Goal: Find contact information: Find contact information

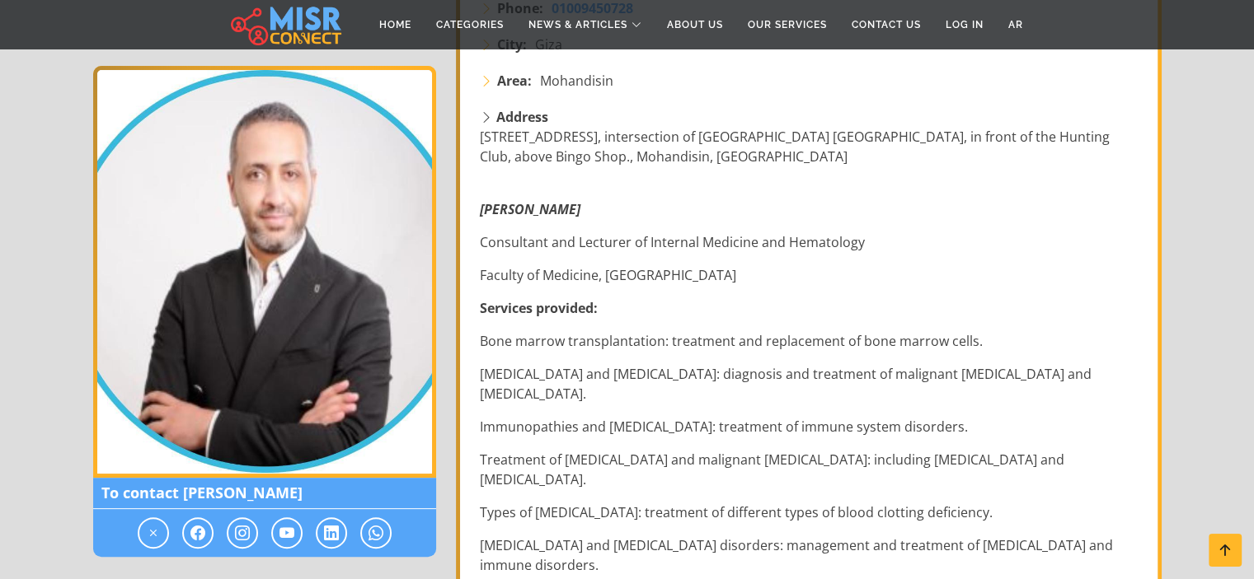
scroll to position [528, 0]
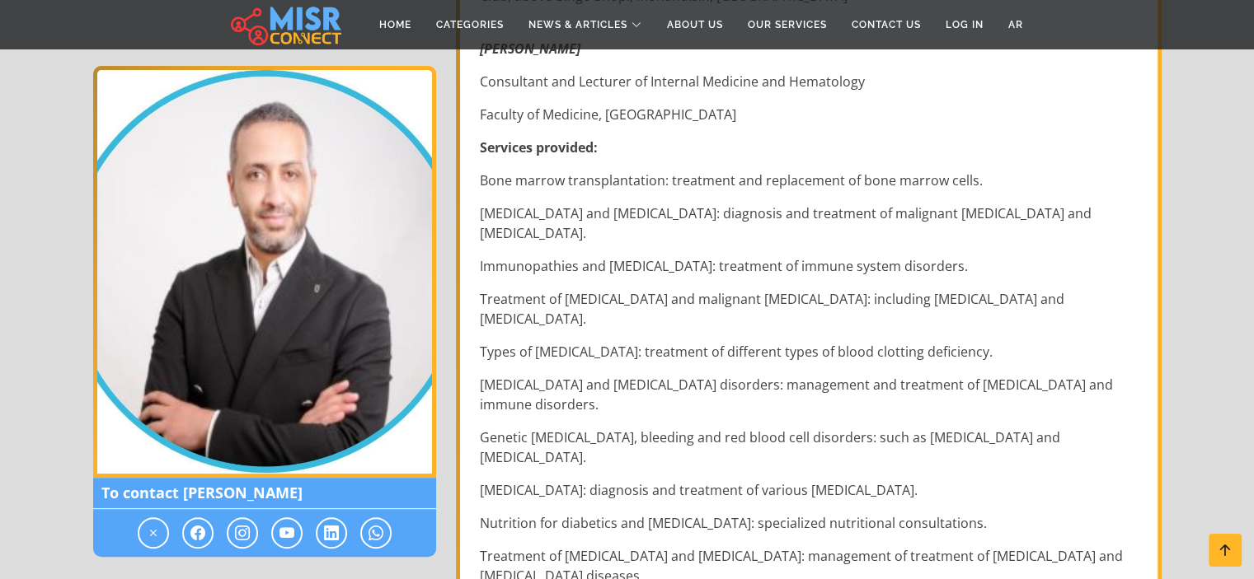
click at [1242, 134] on section "[PERSON_NAME] [PERSON_NAME] Consultant and lecturer of internal medicine and [M…" at bounding box center [627, 514] width 1254 height 1820
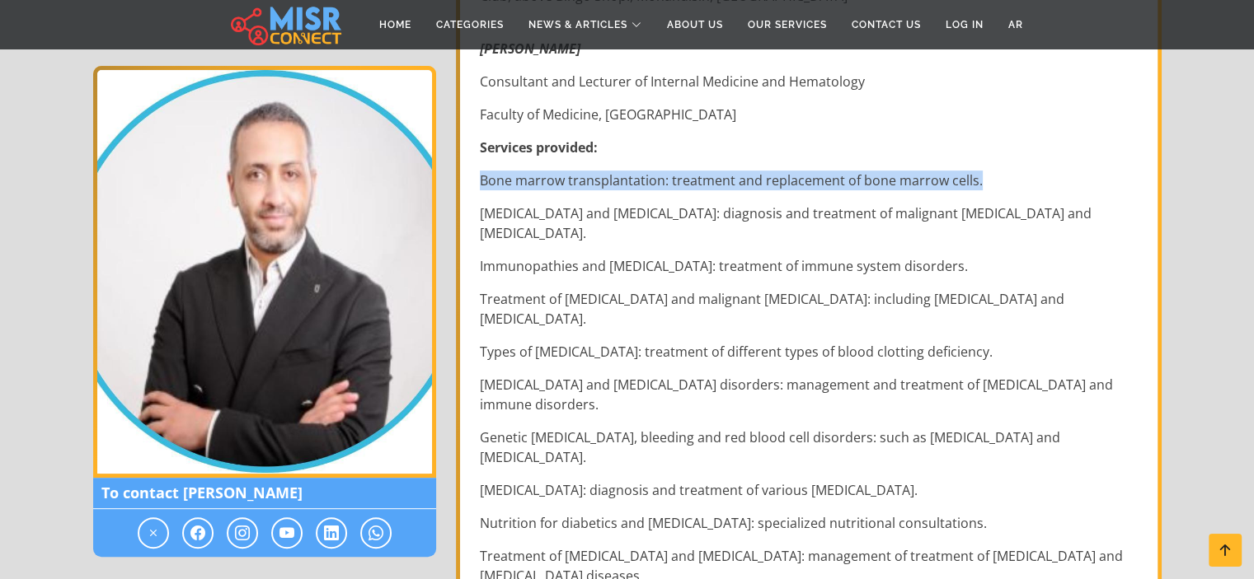
drag, startPoint x: 1242, startPoint y: 134, endPoint x: 1235, endPoint y: 171, distance: 38.6
click at [1235, 171] on section "[PERSON_NAME] [PERSON_NAME] Consultant and lecturer of internal medicine and [M…" at bounding box center [627, 514] width 1254 height 1820
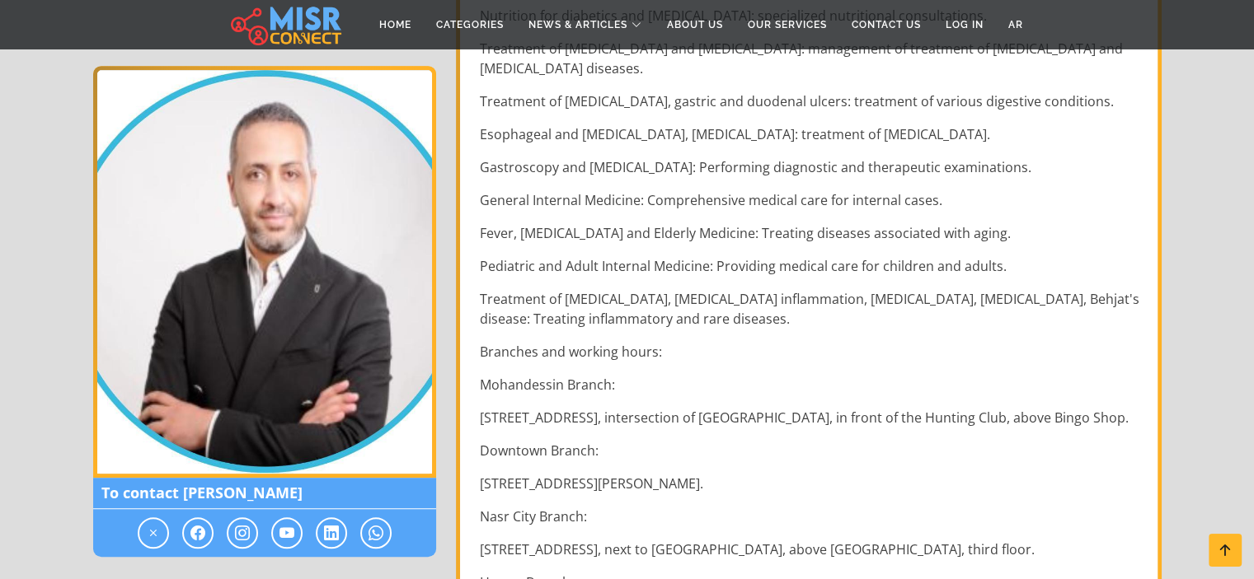
scroll to position [1066, 0]
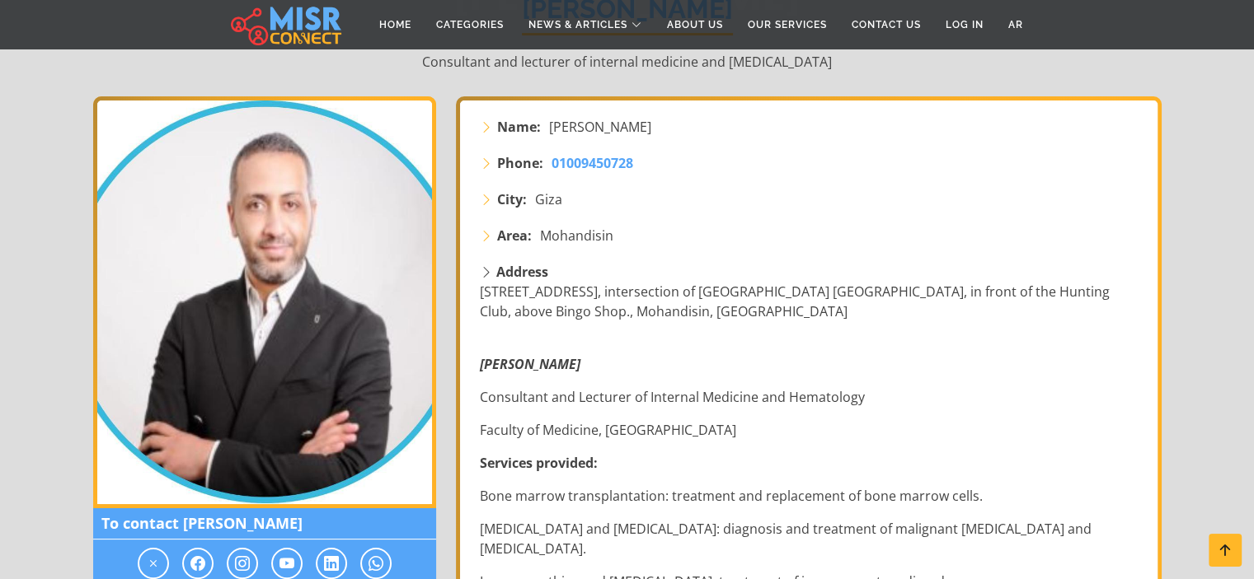
scroll to position [286, 0]
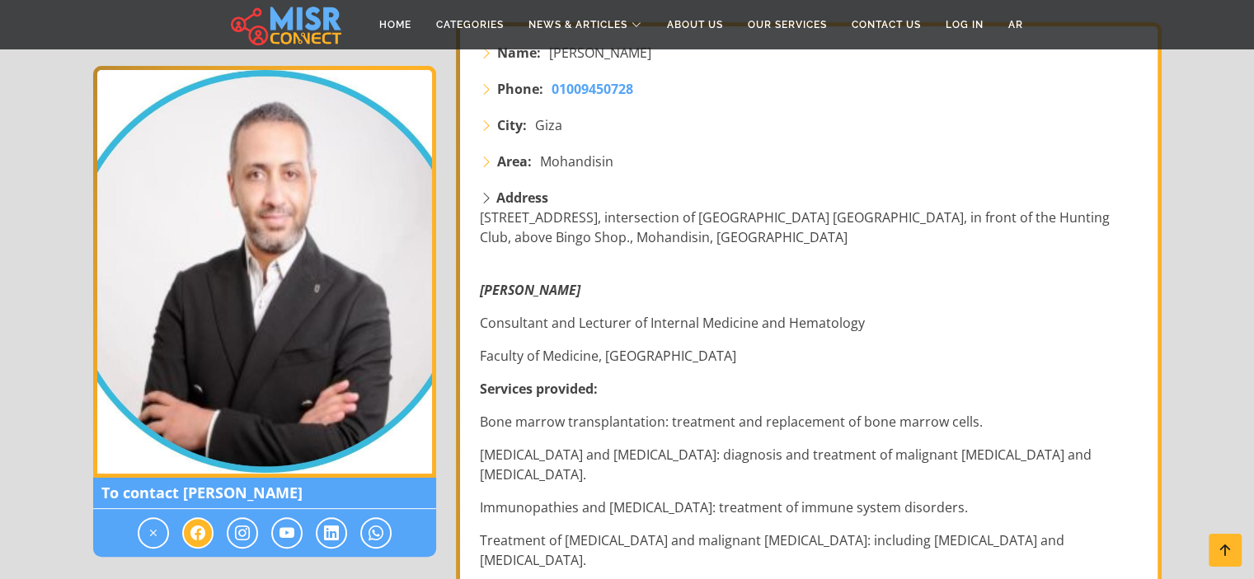
click at [197, 523] on icon at bounding box center [197, 533] width 15 height 20
click at [192, 539] on icon at bounding box center [197, 533] width 15 height 20
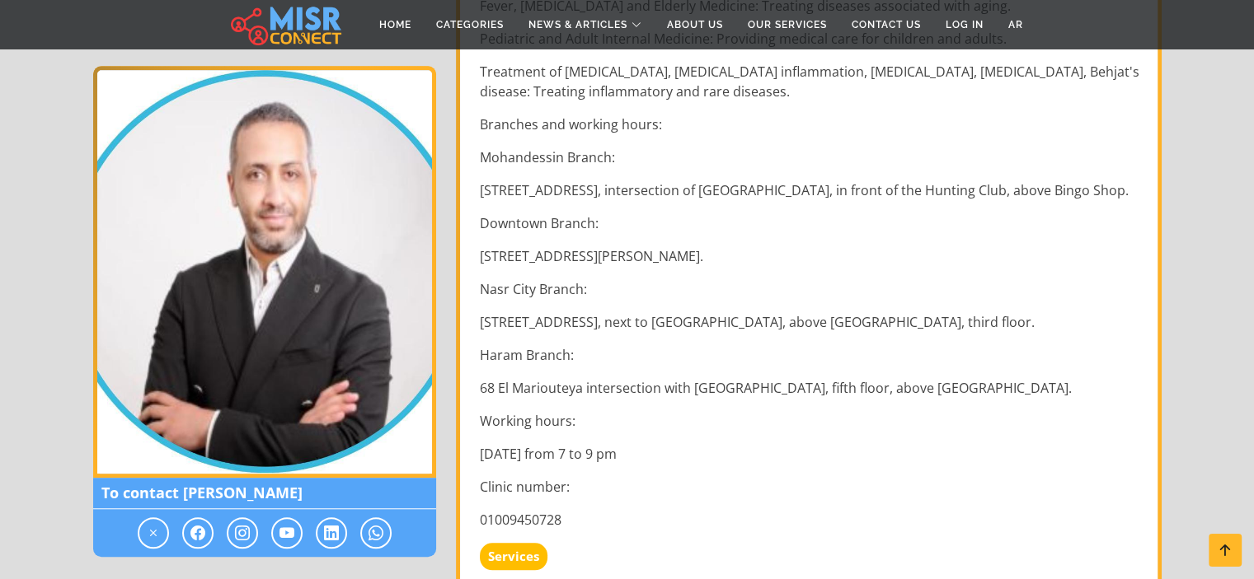
scroll to position [1280, 0]
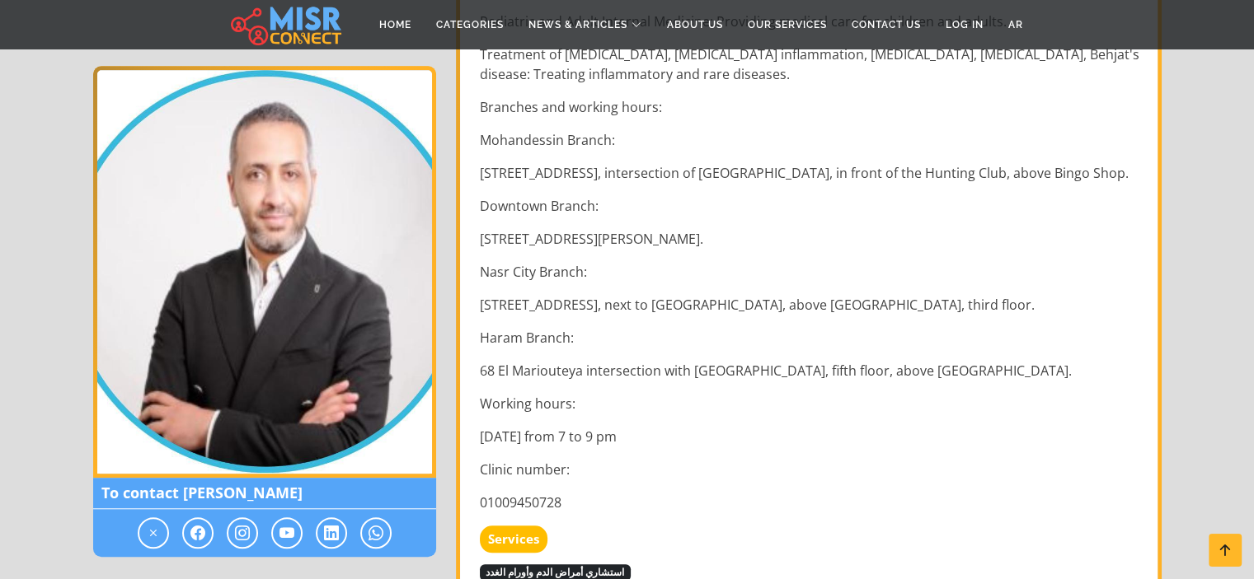
click at [544, 493] on p "01009450728" at bounding box center [810, 503] width 661 height 20
copy p "01009450728"
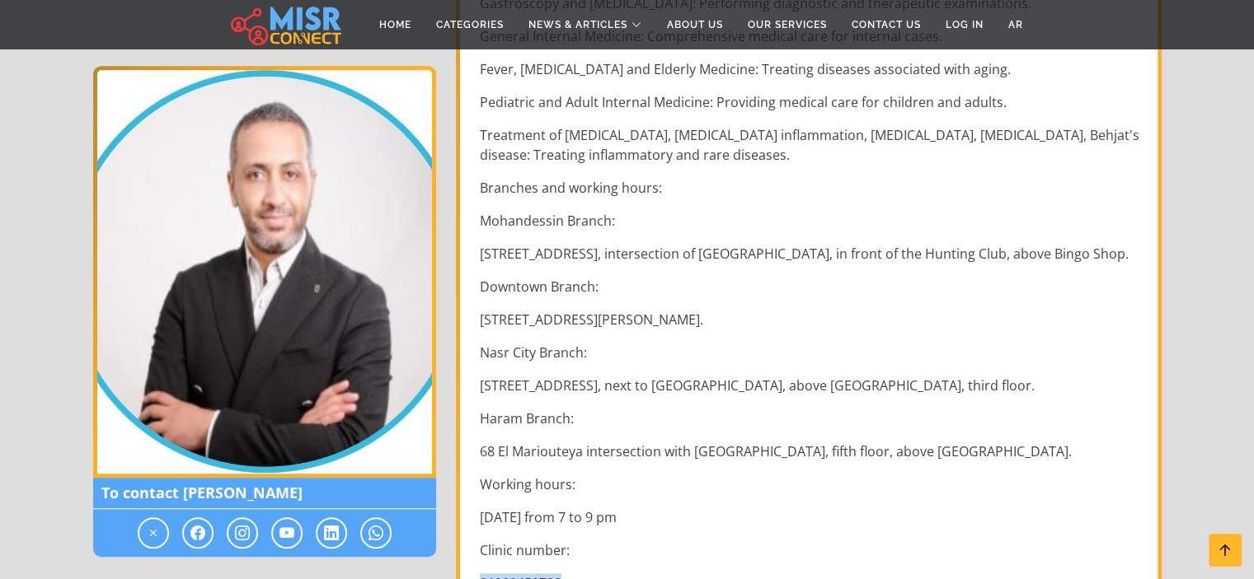
scroll to position [1186, 0]
